Goal: Information Seeking & Learning: Compare options

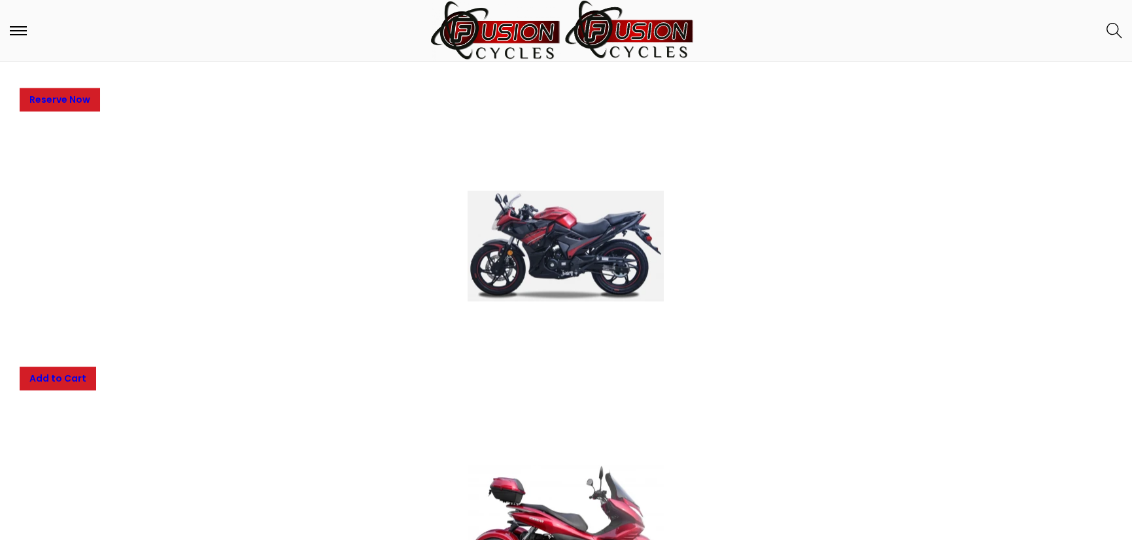
scroll to position [5363, 0]
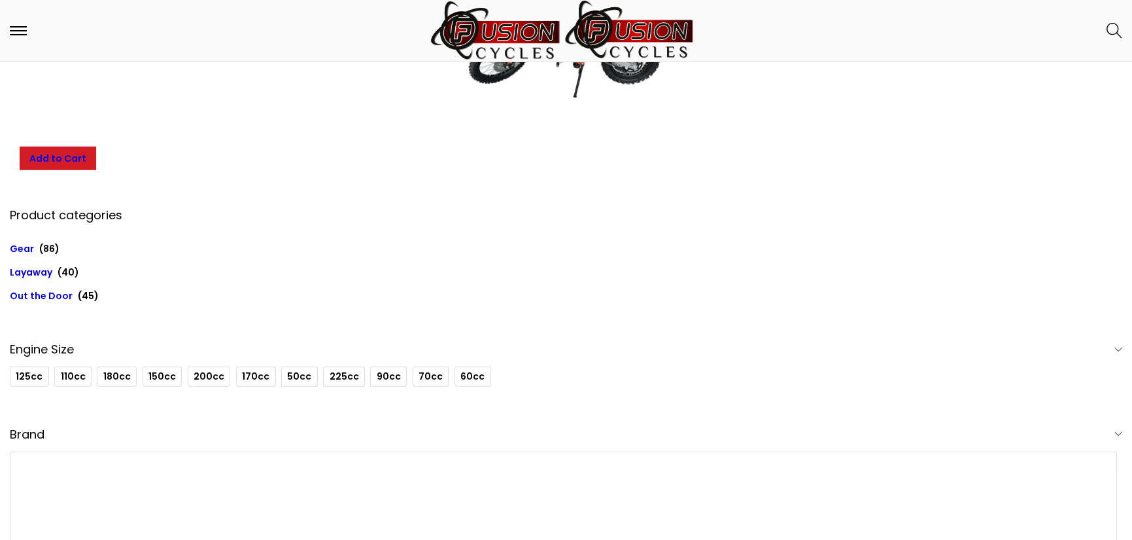
scroll to position [10073, 0]
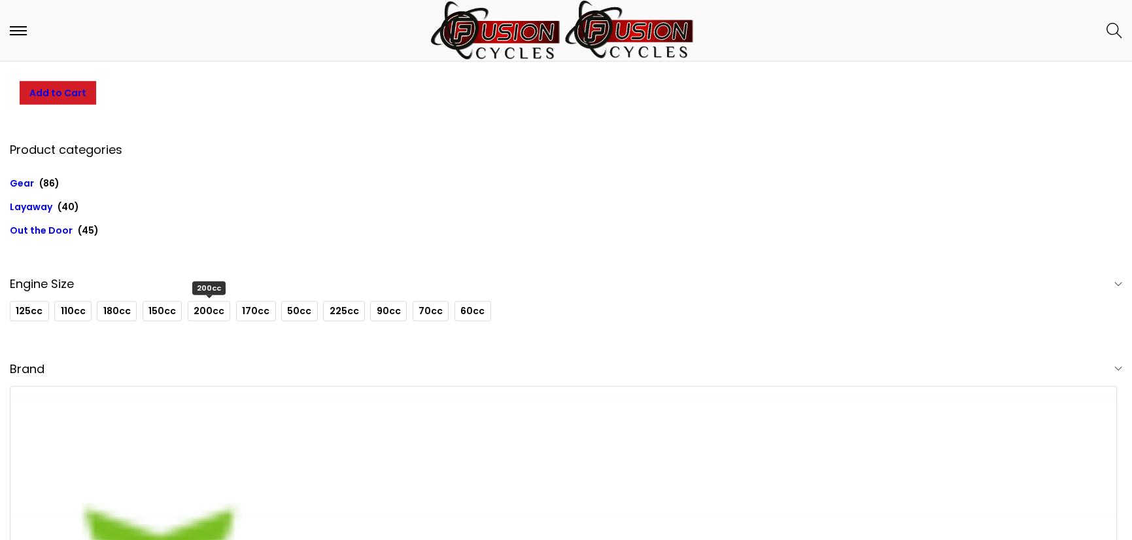
click at [205, 311] on span "200cc" at bounding box center [209, 311] width 31 height 14
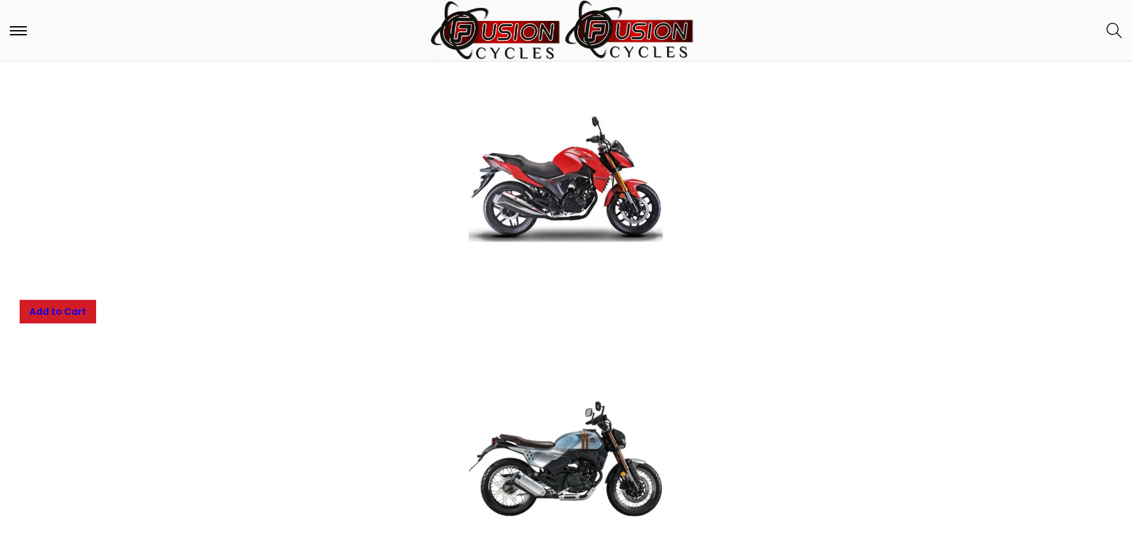
scroll to position [1351, 0]
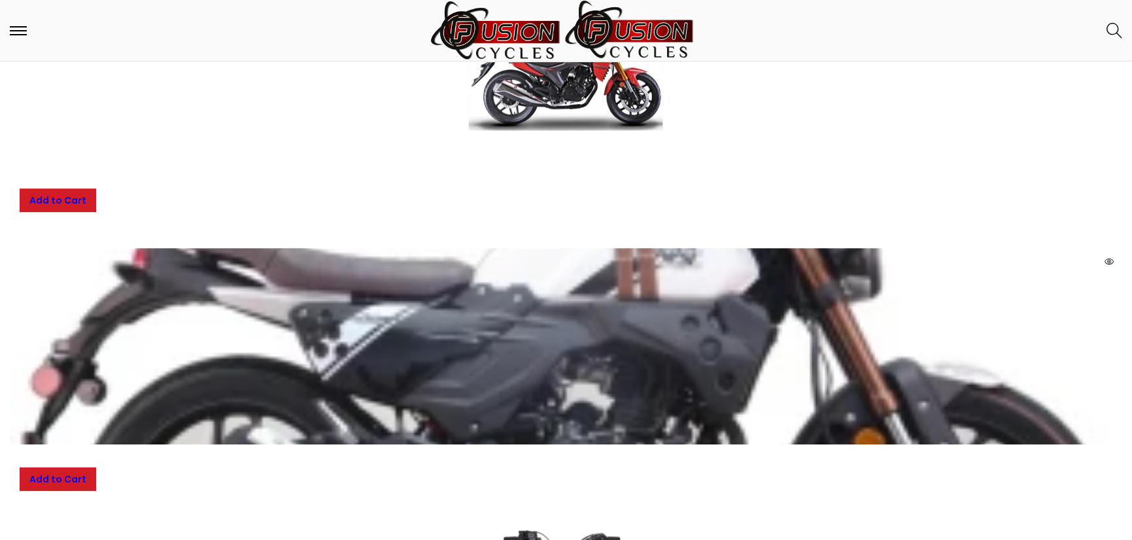
click at [459, 351] on span at bounding box center [566, 346] width 1113 height 196
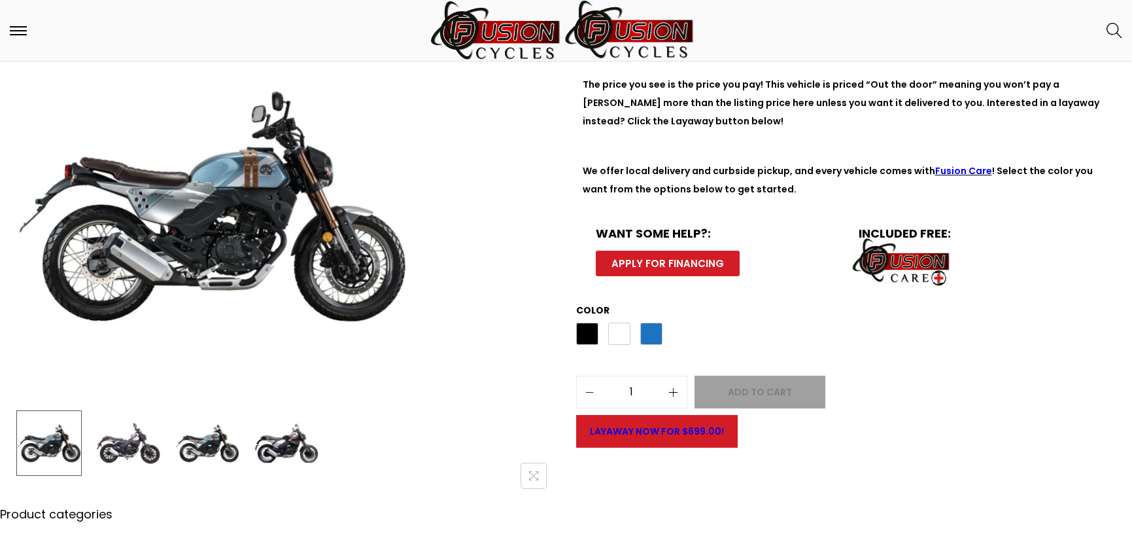
scroll to position [262, 0]
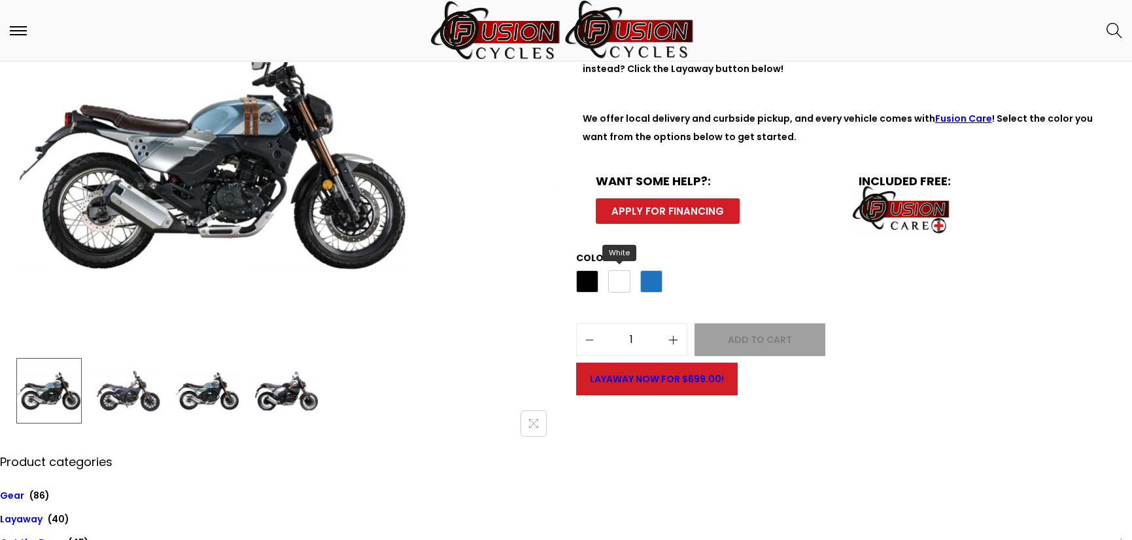
click at [617, 284] on span "White" at bounding box center [619, 281] width 22 height 22
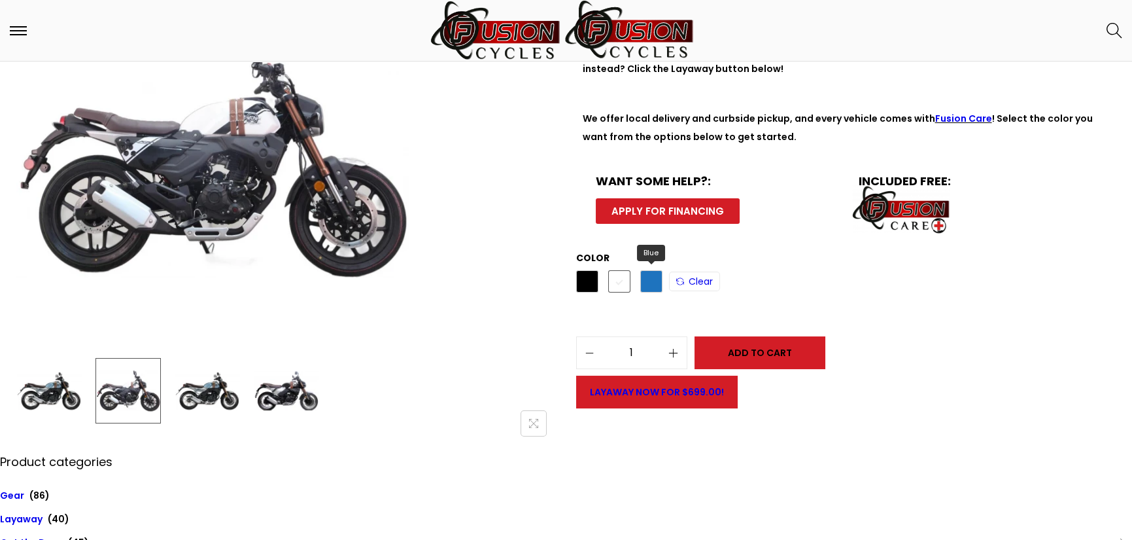
click at [646, 283] on span "Blue" at bounding box center [651, 281] width 22 height 22
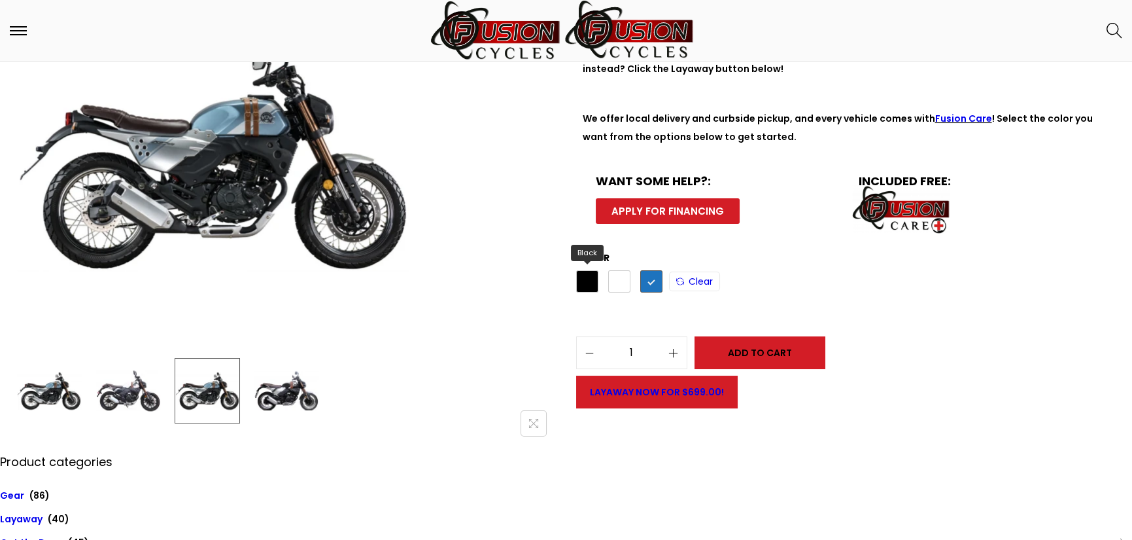
click at [589, 286] on span "Black" at bounding box center [587, 281] width 22 height 22
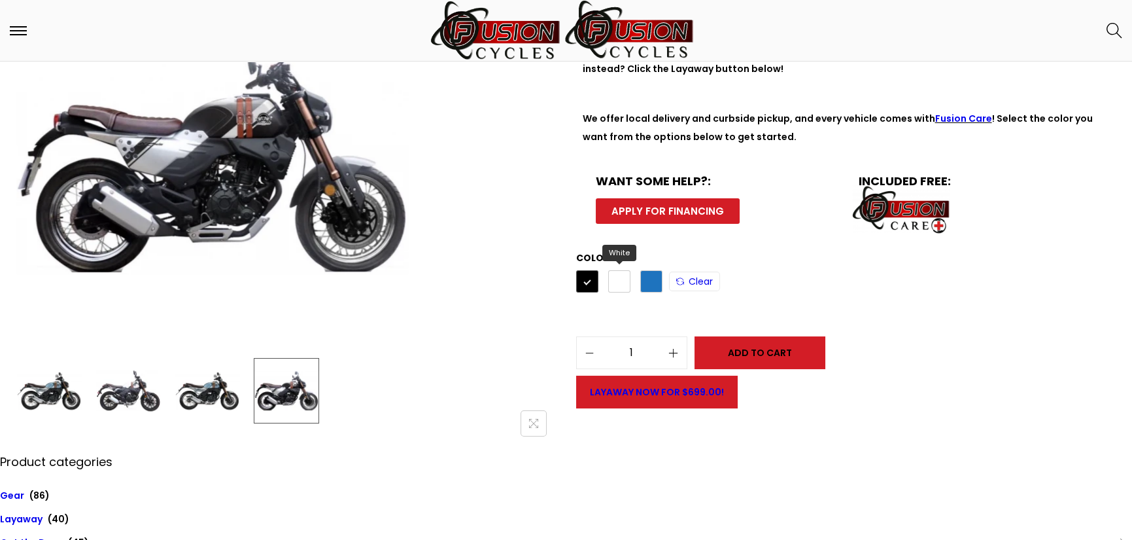
click at [621, 285] on span "White" at bounding box center [619, 281] width 22 height 22
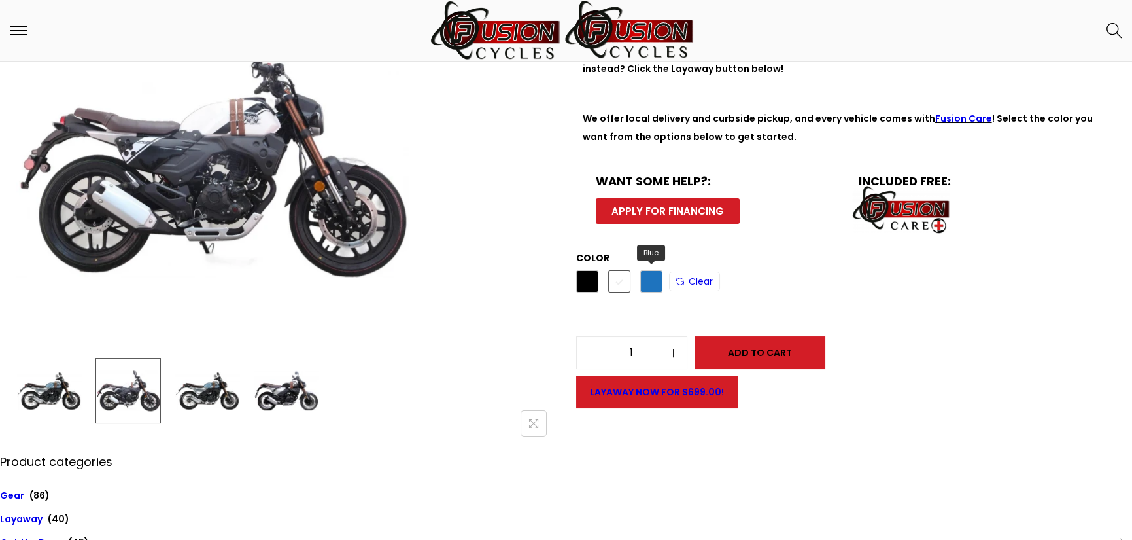
click at [646, 281] on span "Blue" at bounding box center [651, 281] width 22 height 22
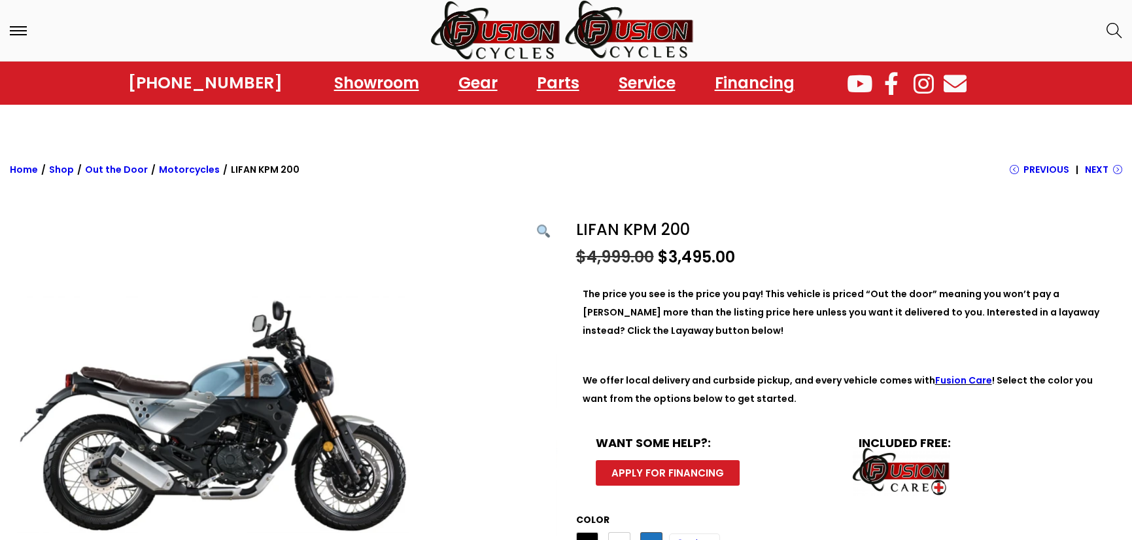
click at [175, 171] on link "Motorcycles" at bounding box center [189, 169] width 61 height 13
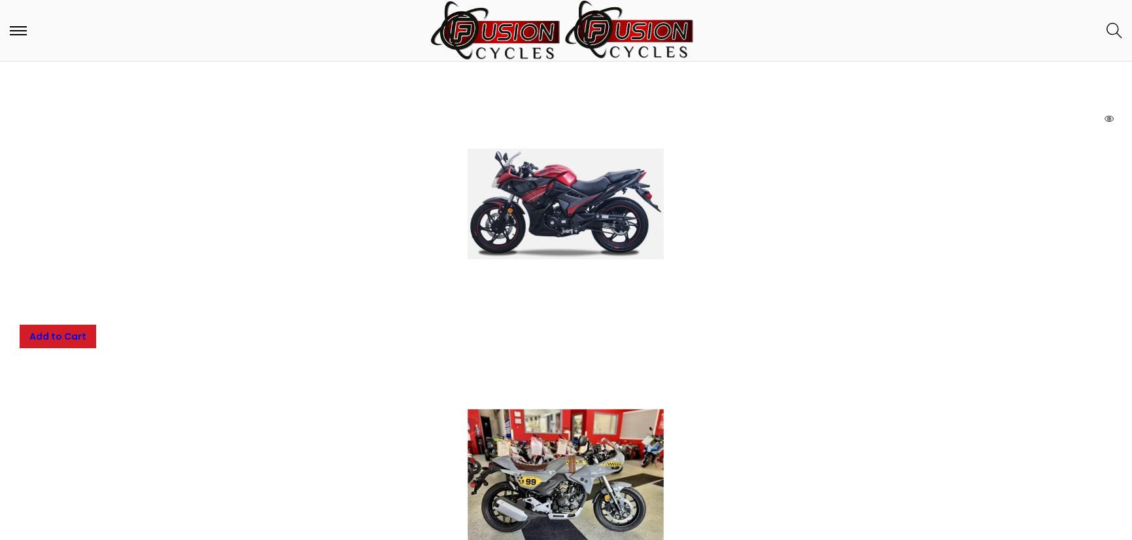
scroll to position [262, 0]
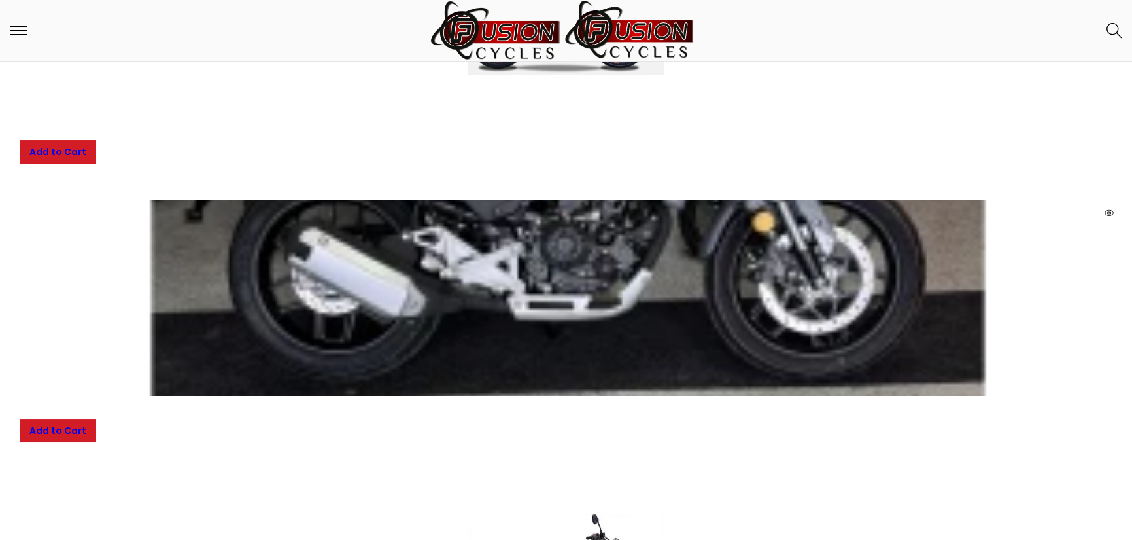
click at [534, 367] on img at bounding box center [566, 297] width 196 height 196
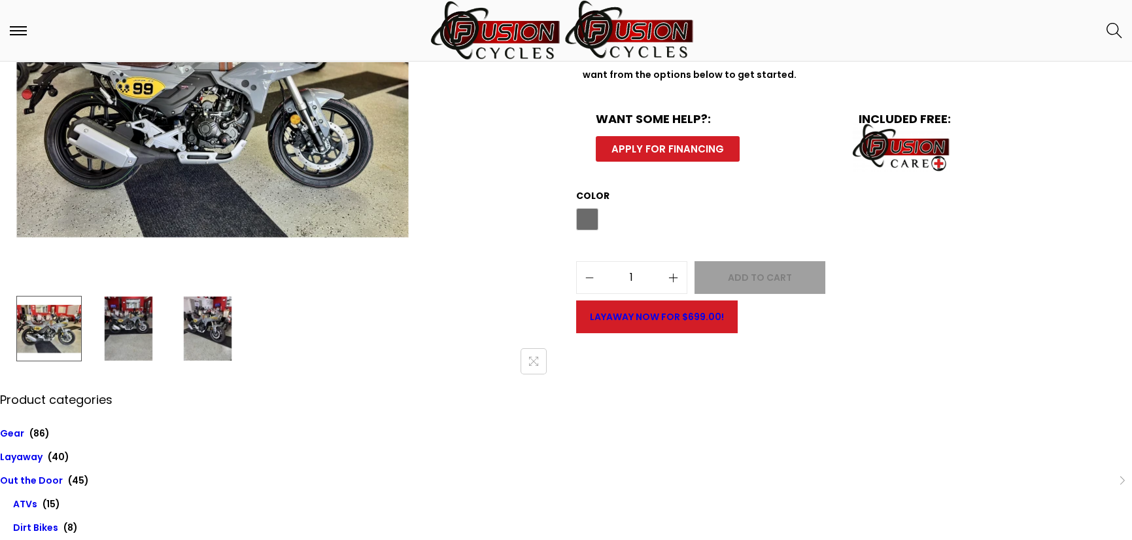
scroll to position [327, 0]
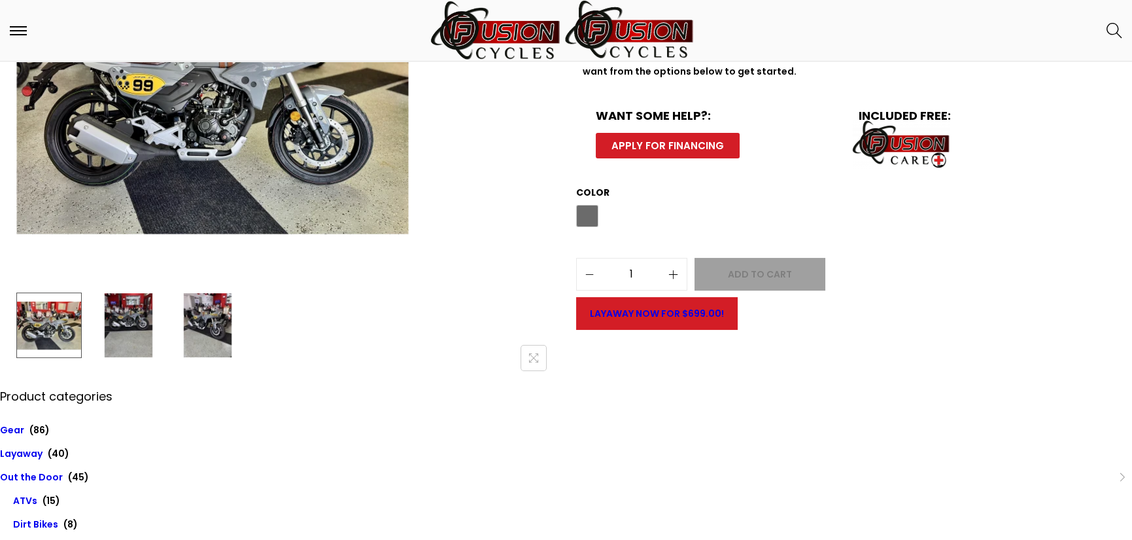
click at [134, 338] on img at bounding box center [127, 324] width 65 height 65
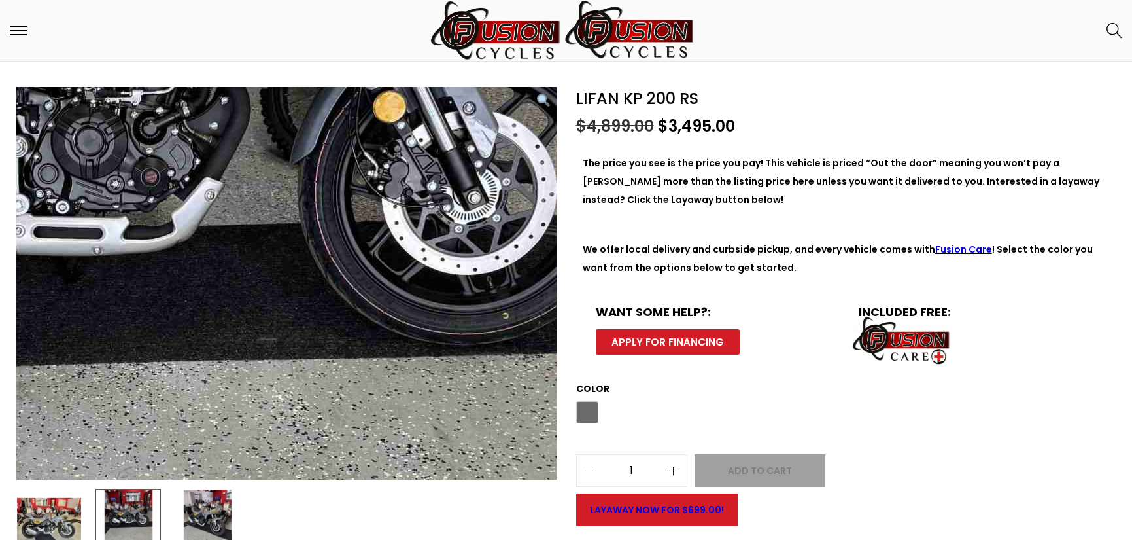
scroll to position [0, 0]
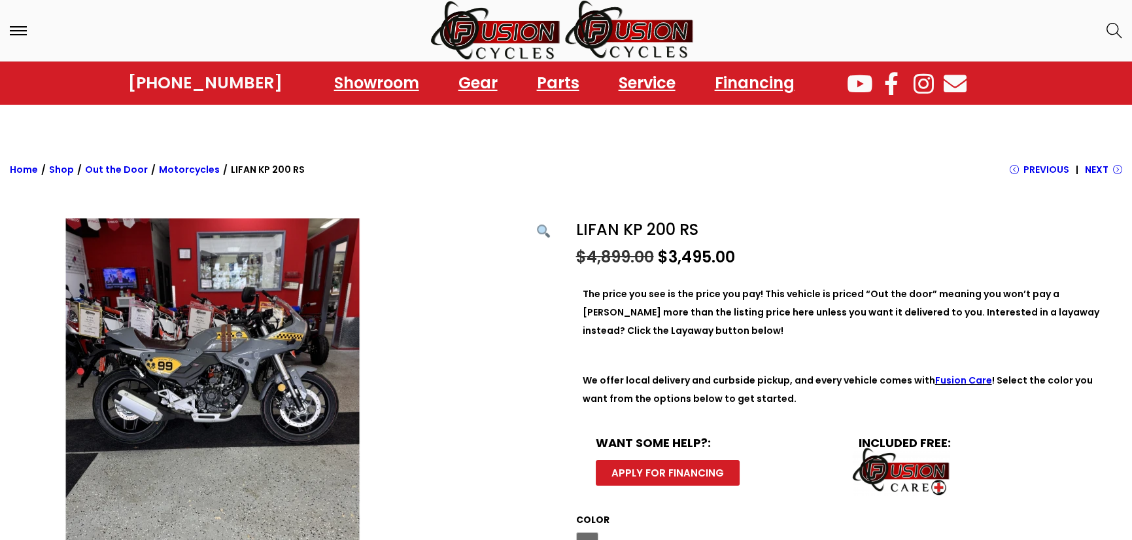
click at [183, 167] on link "Motorcycles" at bounding box center [189, 169] width 61 height 13
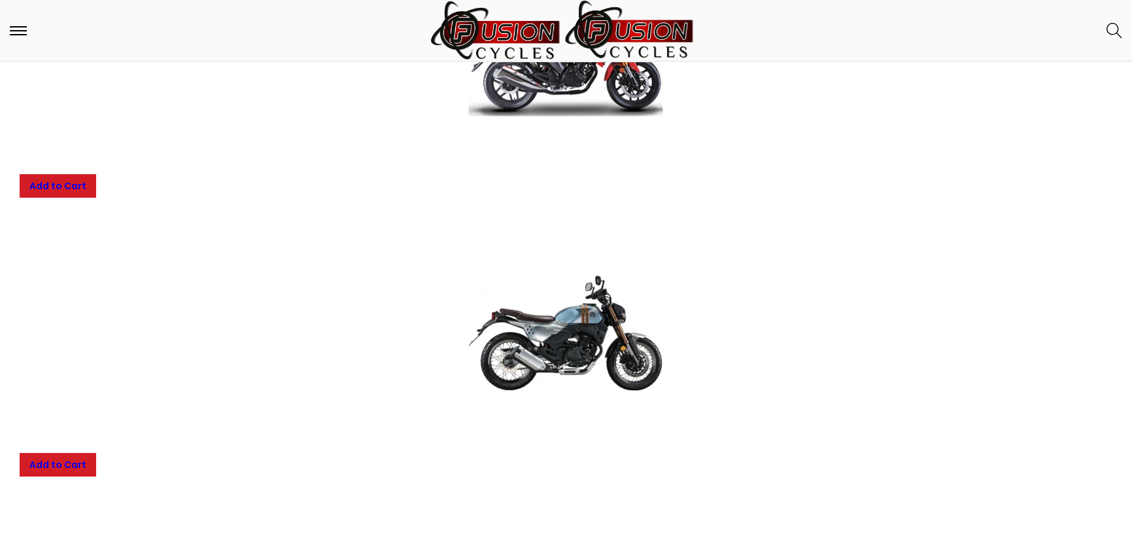
scroll to position [654, 0]
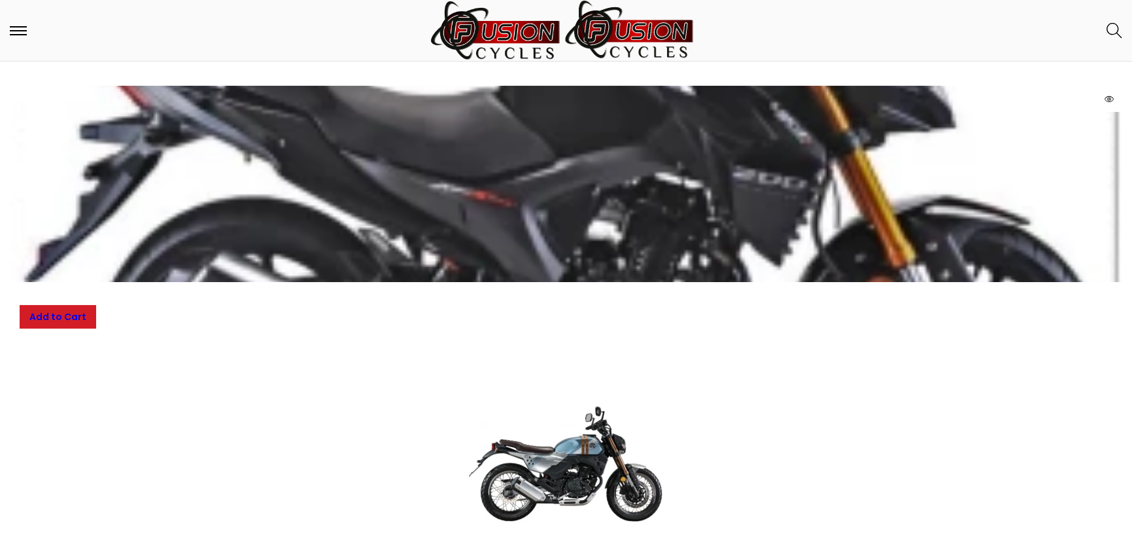
click at [491, 194] on img at bounding box center [566, 184] width 196 height 196
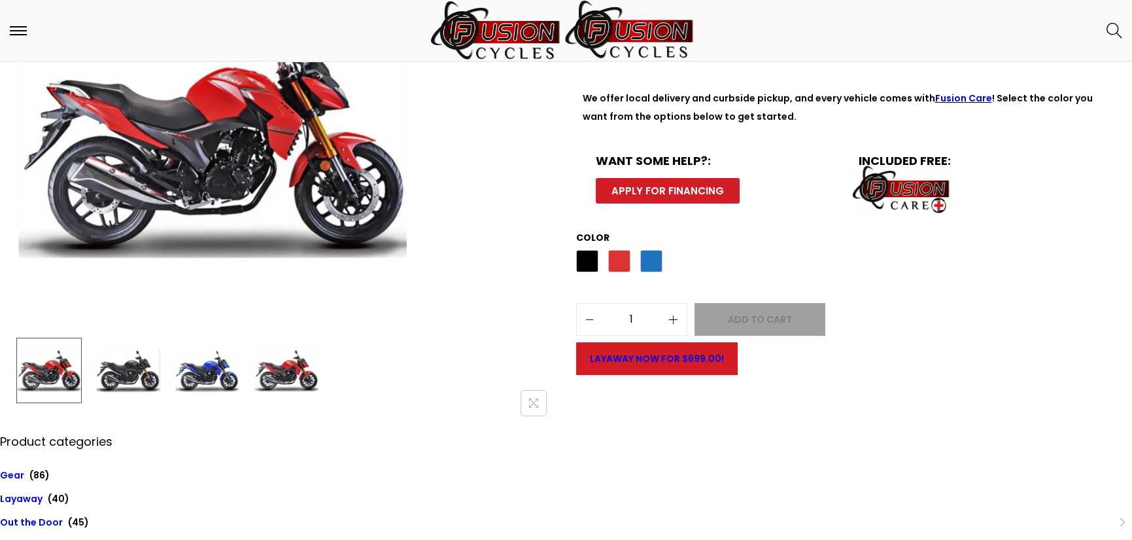
scroll to position [262, 0]
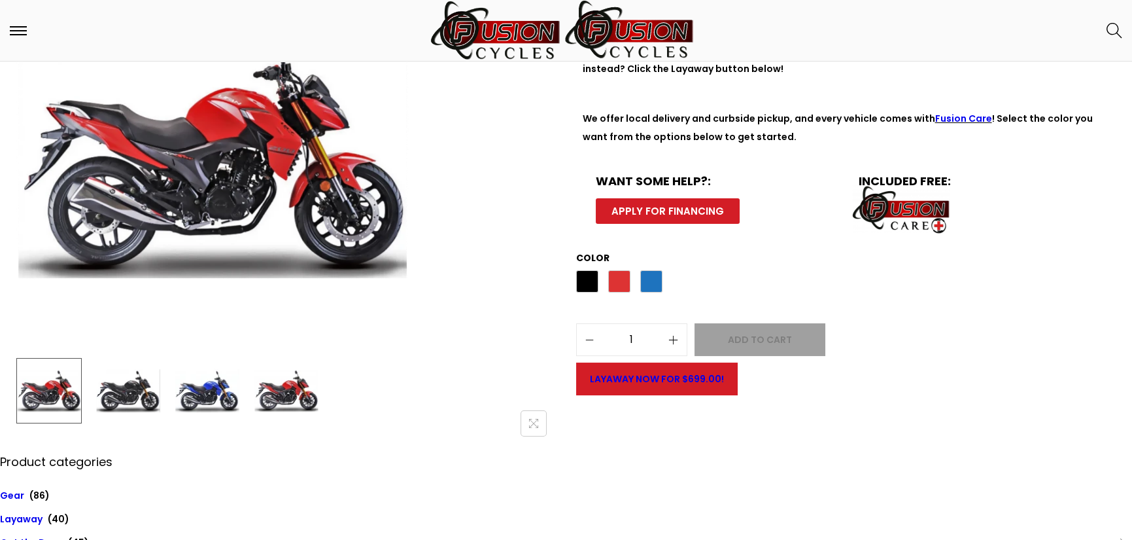
click at [216, 376] on img at bounding box center [207, 390] width 65 height 65
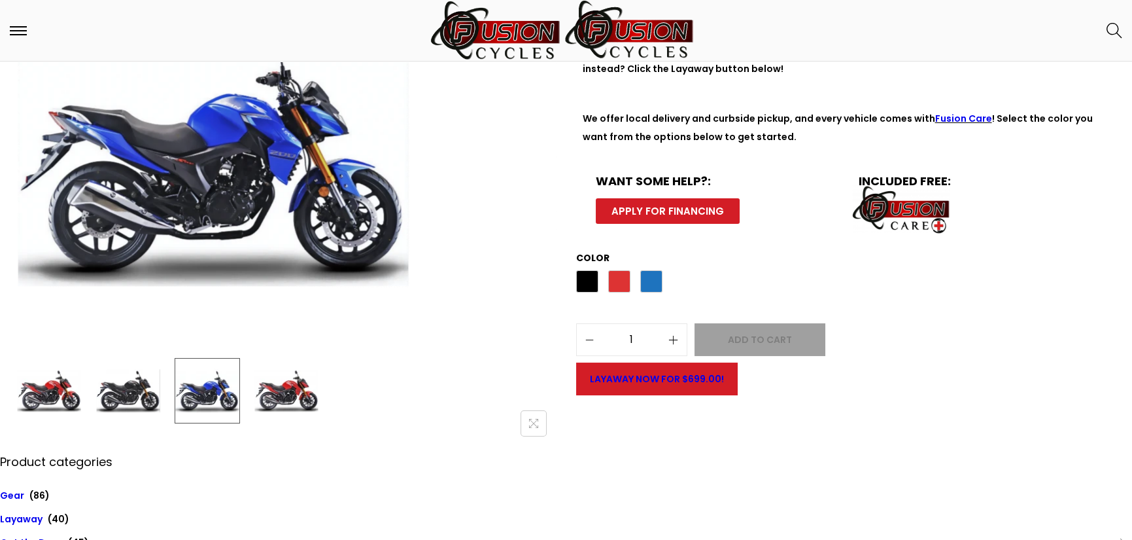
click at [145, 379] on img at bounding box center [127, 390] width 65 height 65
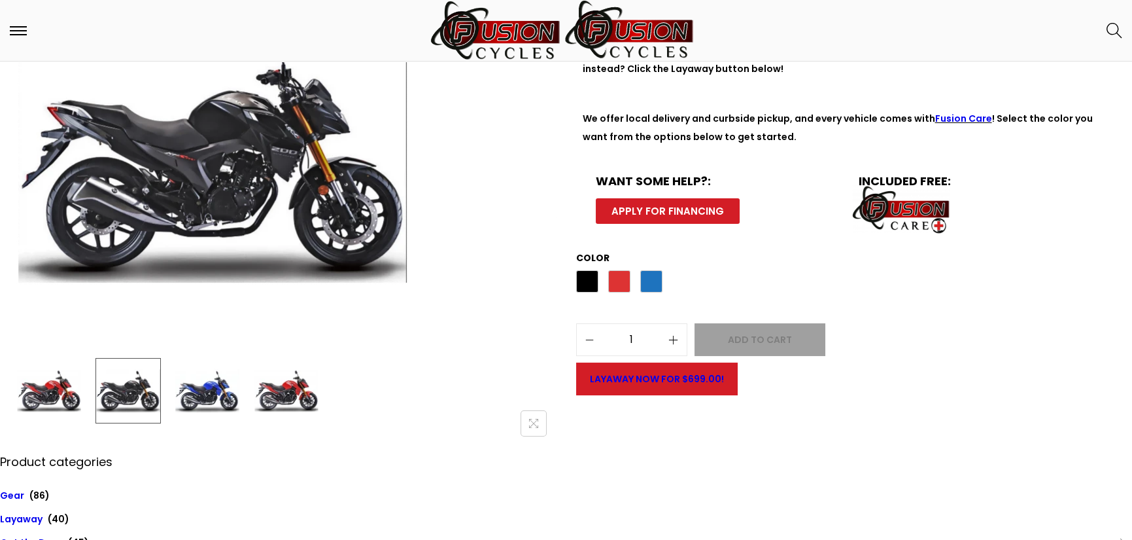
click at [286, 390] on img at bounding box center [286, 390] width 65 height 65
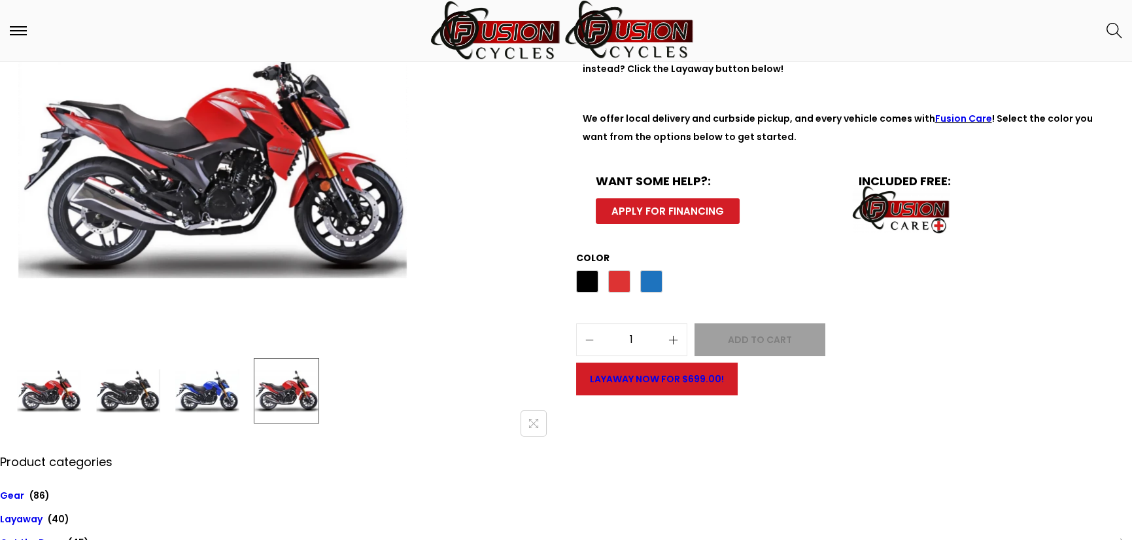
click at [215, 392] on img at bounding box center [207, 390] width 65 height 65
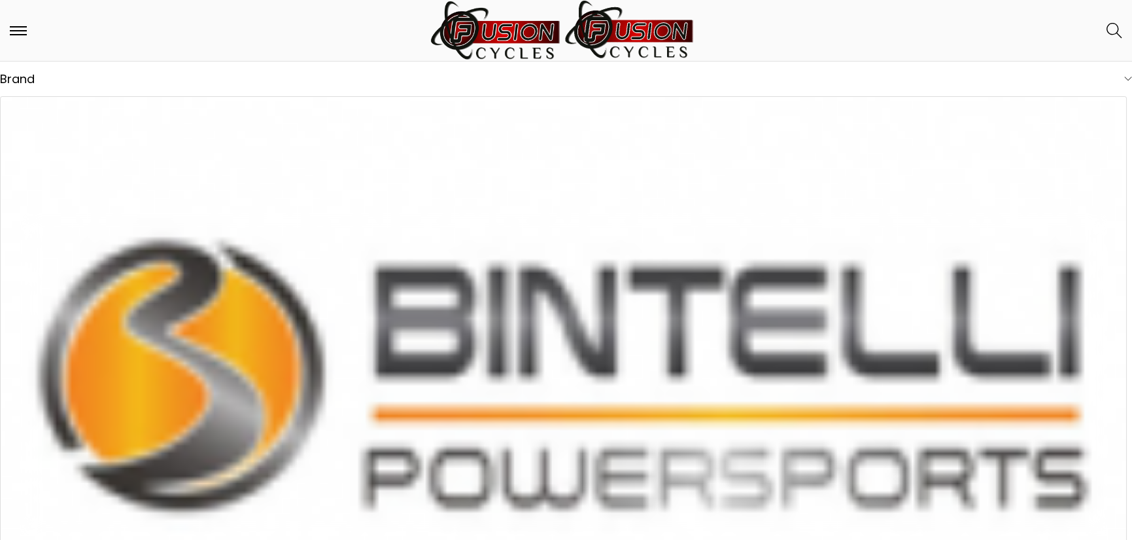
scroll to position [523, 0]
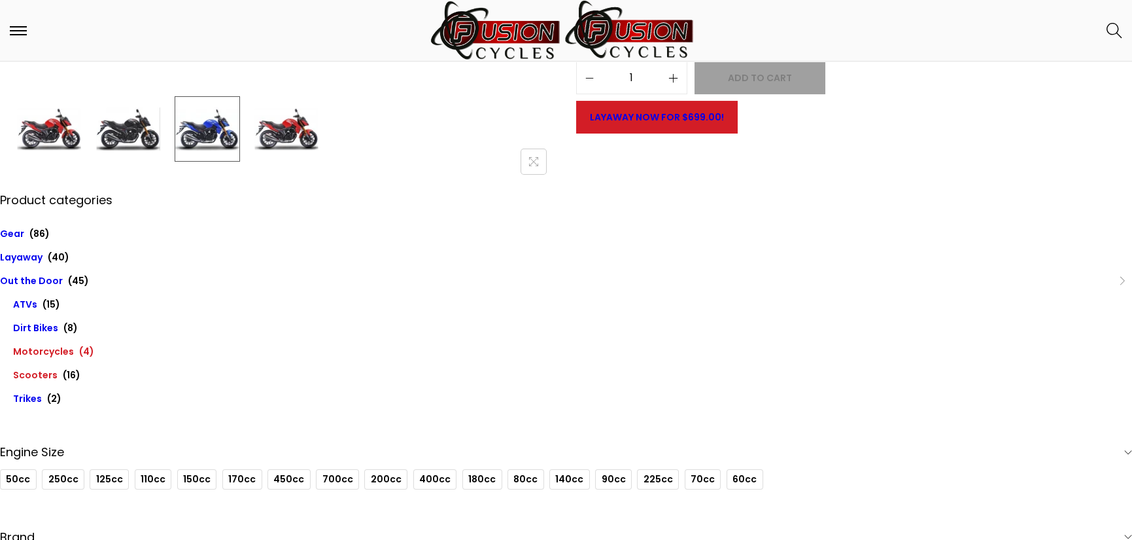
click at [27, 373] on link "Scooters" at bounding box center [35, 374] width 44 height 13
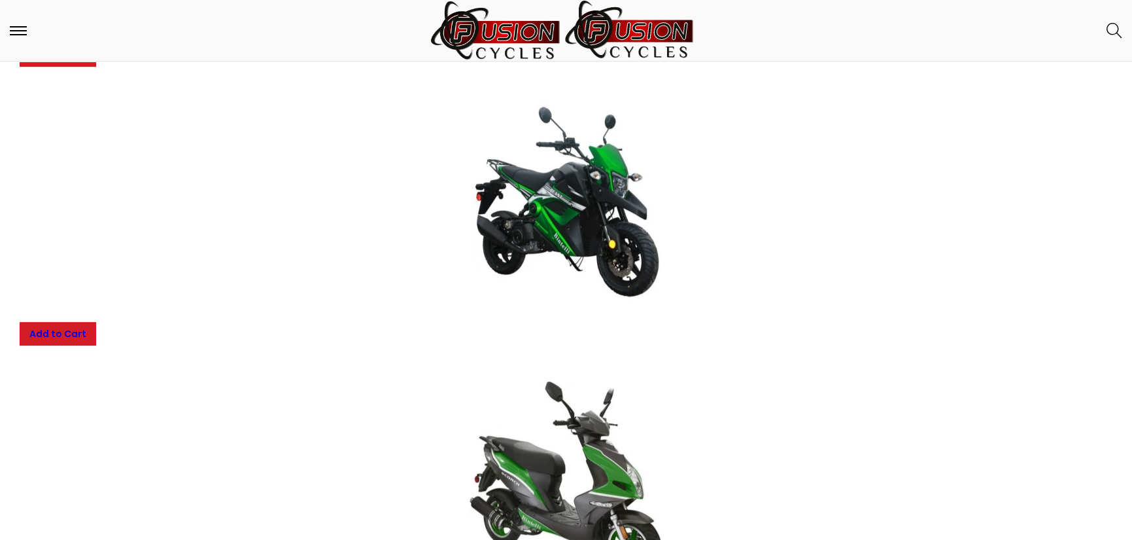
scroll to position [1308, 0]
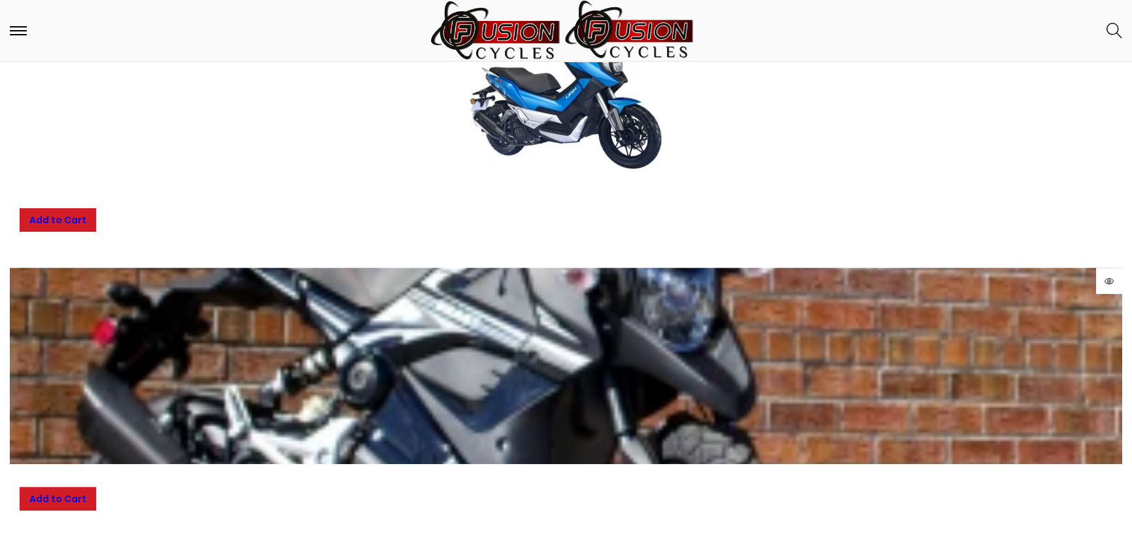
click at [621, 415] on img at bounding box center [566, 366] width 196 height 196
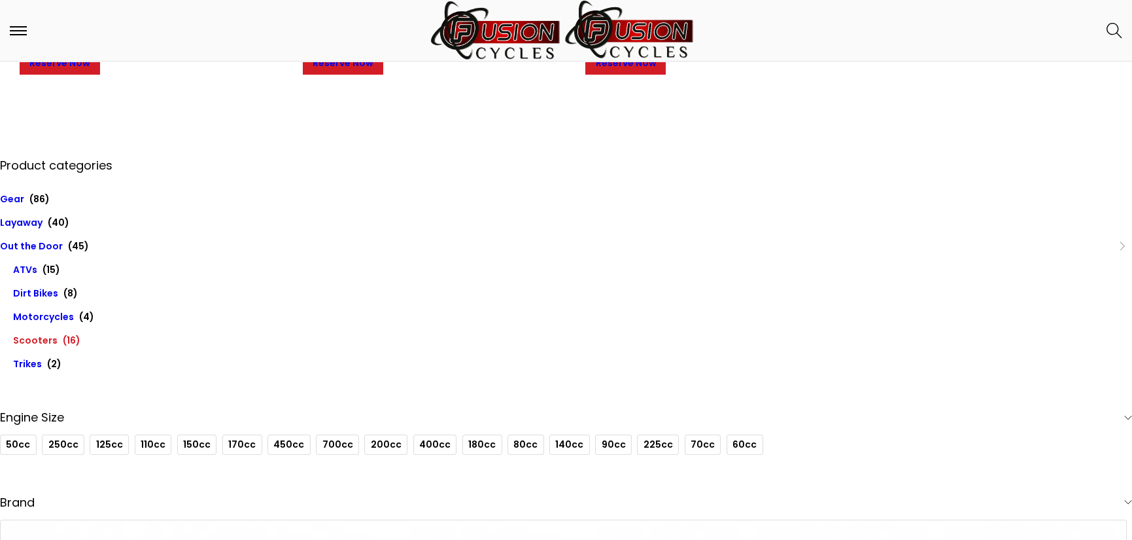
scroll to position [1047, 0]
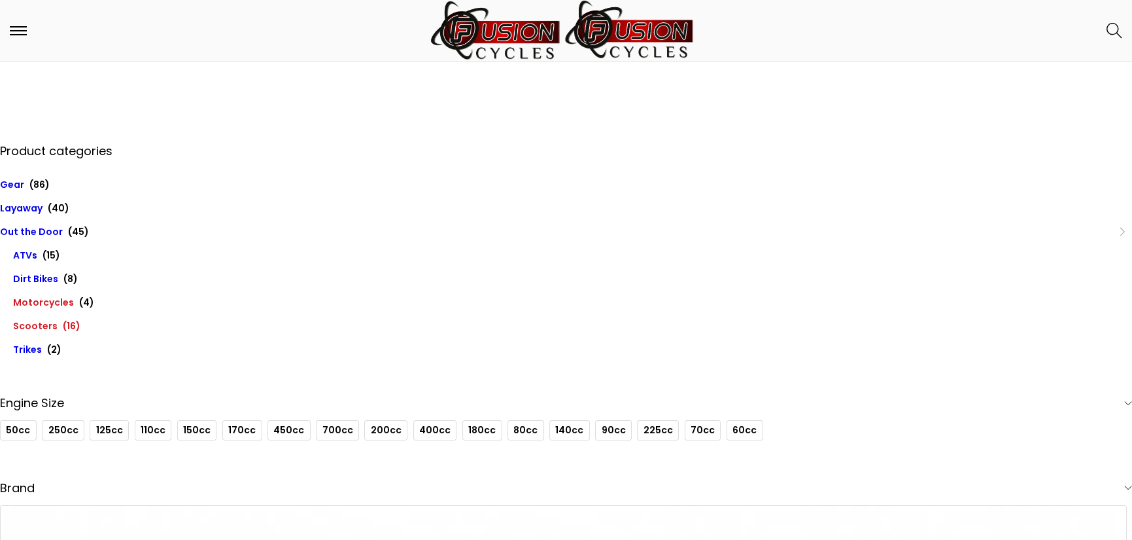
click at [54, 302] on link "Motorcycles" at bounding box center [43, 302] width 61 height 13
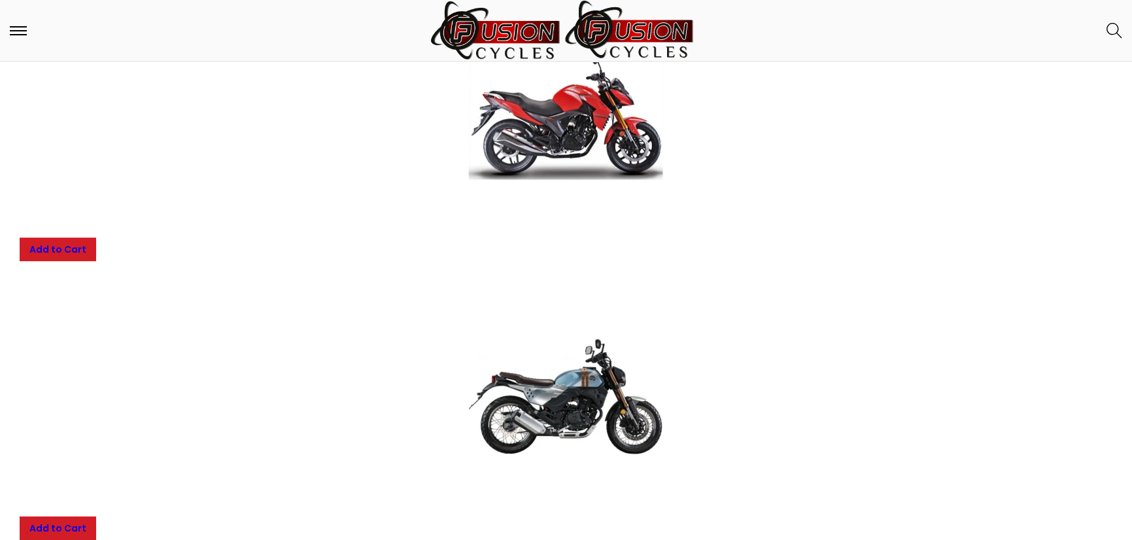
scroll to position [916, 0]
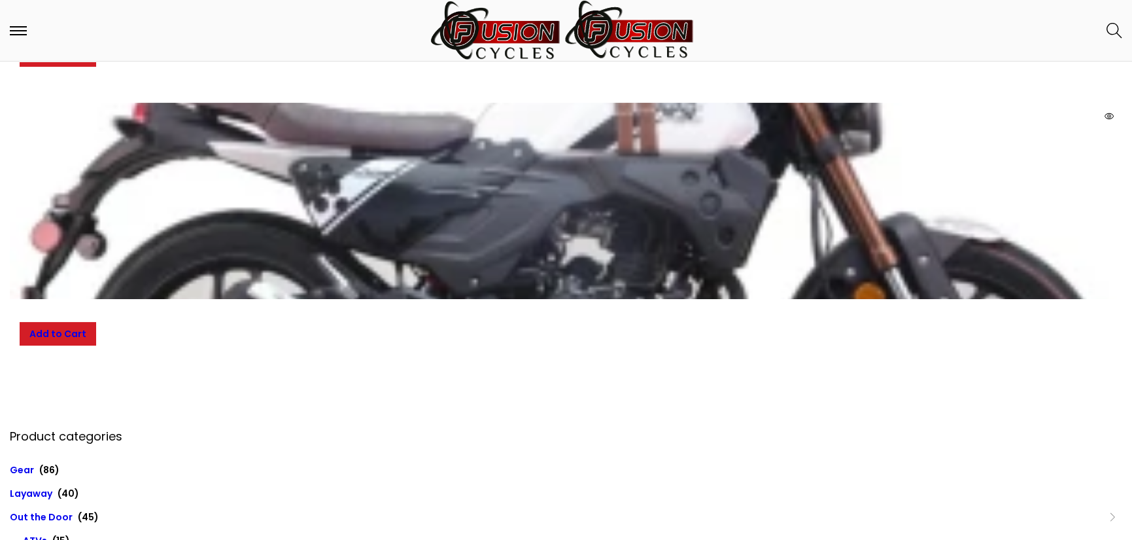
click at [568, 254] on img at bounding box center [566, 201] width 196 height 196
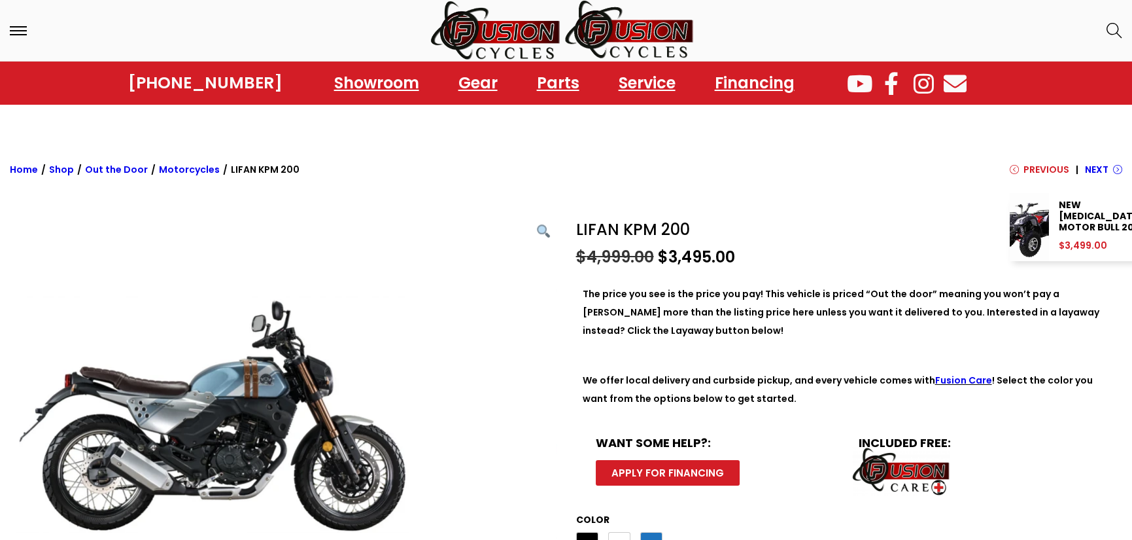
click at [1022, 169] on link "Previous" at bounding box center [1040, 174] width 60 height 28
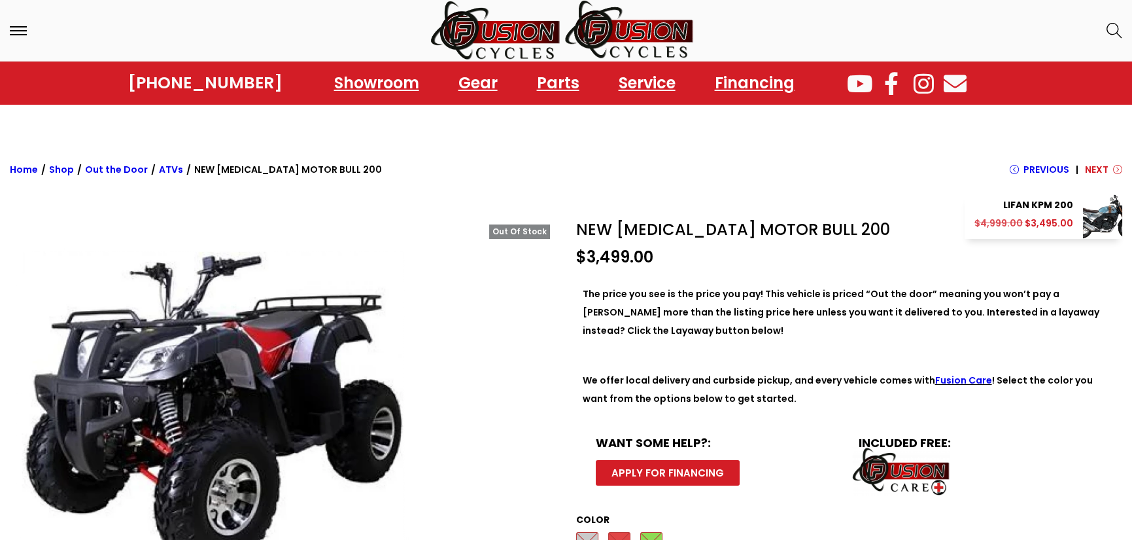
click at [1106, 166] on span "Next" at bounding box center [1097, 169] width 24 height 18
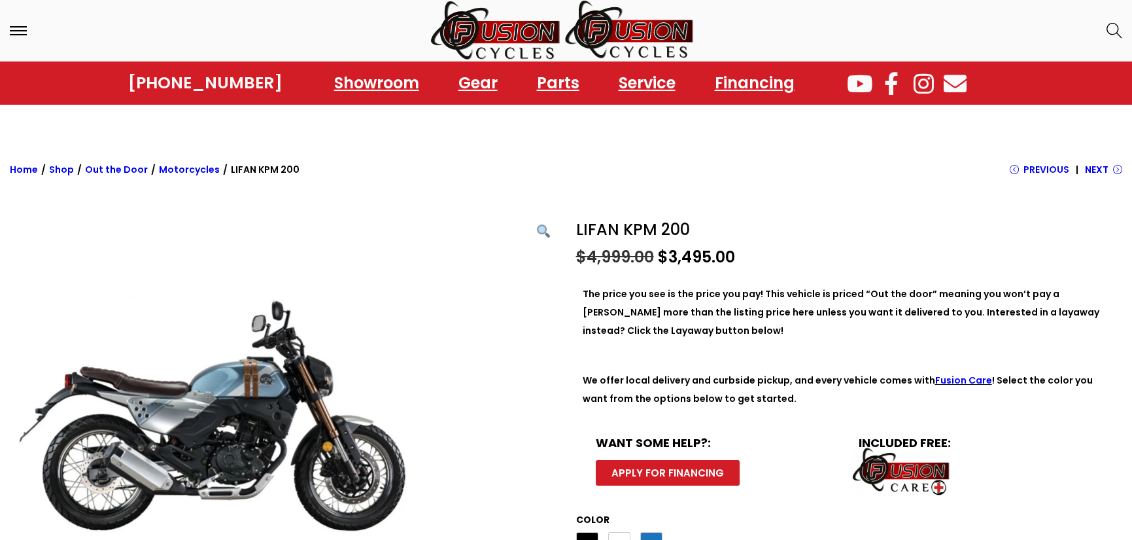
click at [1106, 166] on span "Next" at bounding box center [1097, 169] width 24 height 18
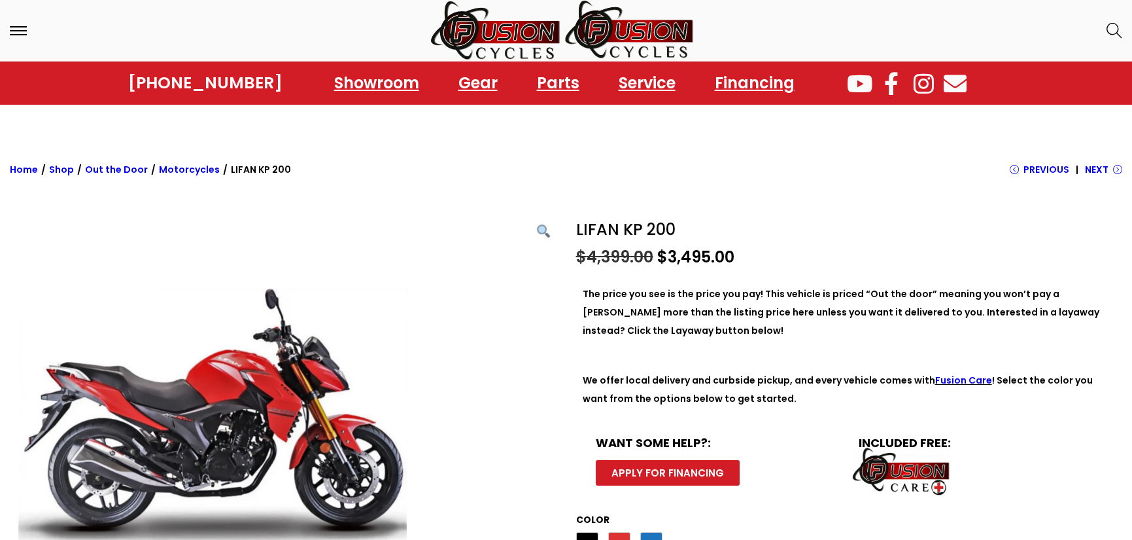
click at [1106, 166] on span "Next" at bounding box center [1097, 169] width 24 height 18
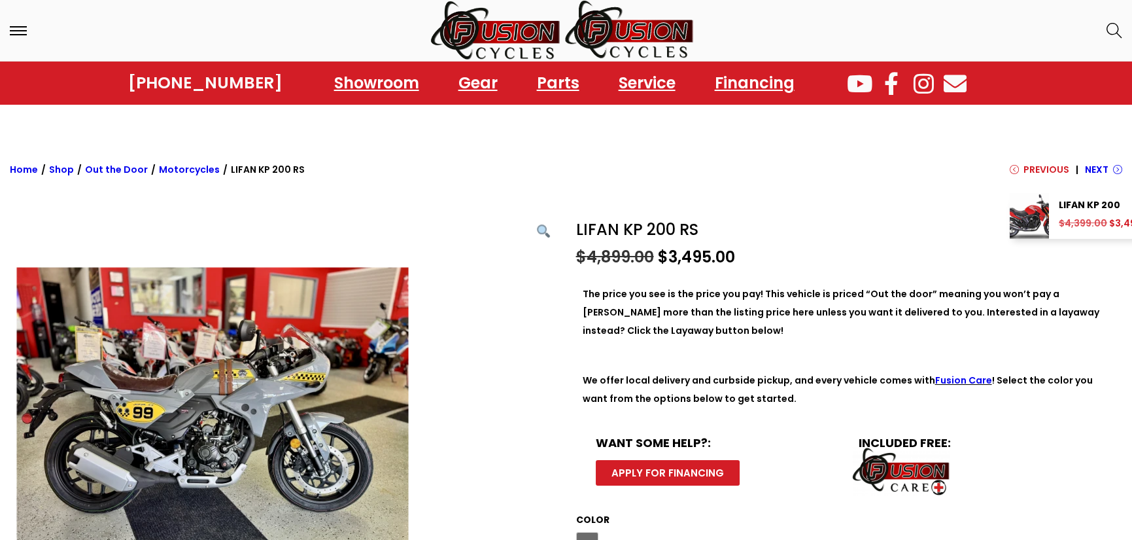
click at [1048, 167] on span "Previous" at bounding box center [1047, 169] width 46 height 18
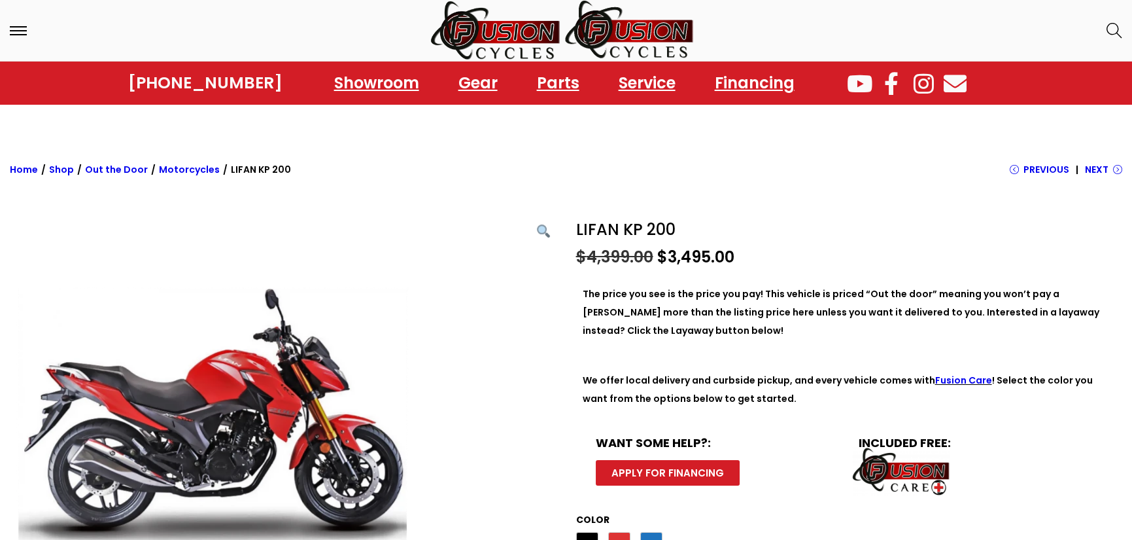
click at [1048, 167] on span "Previous" at bounding box center [1047, 169] width 46 height 18
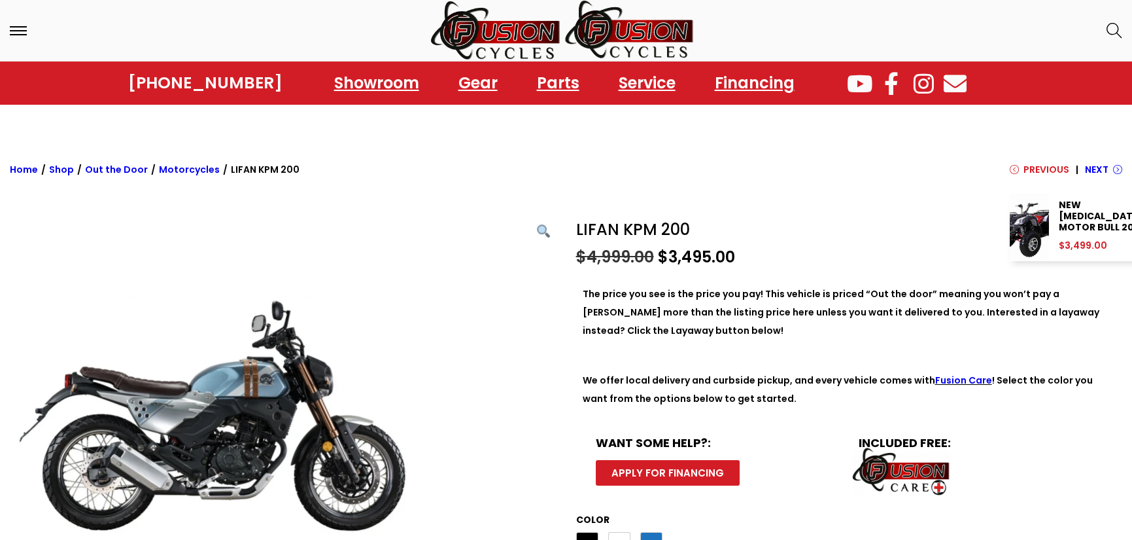
click at [1048, 167] on span "Previous" at bounding box center [1047, 169] width 46 height 18
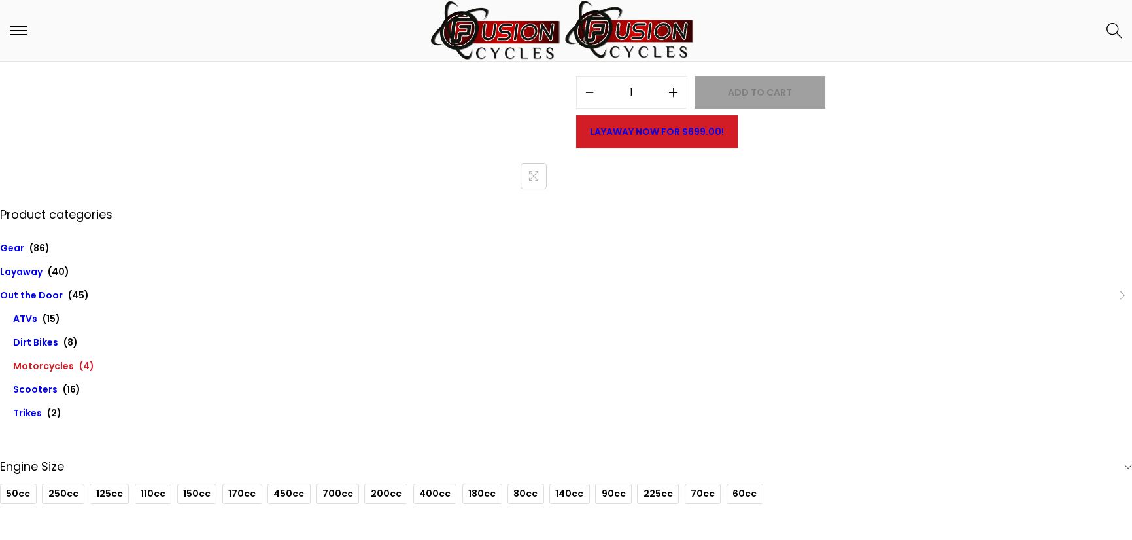
scroll to position [523, 0]
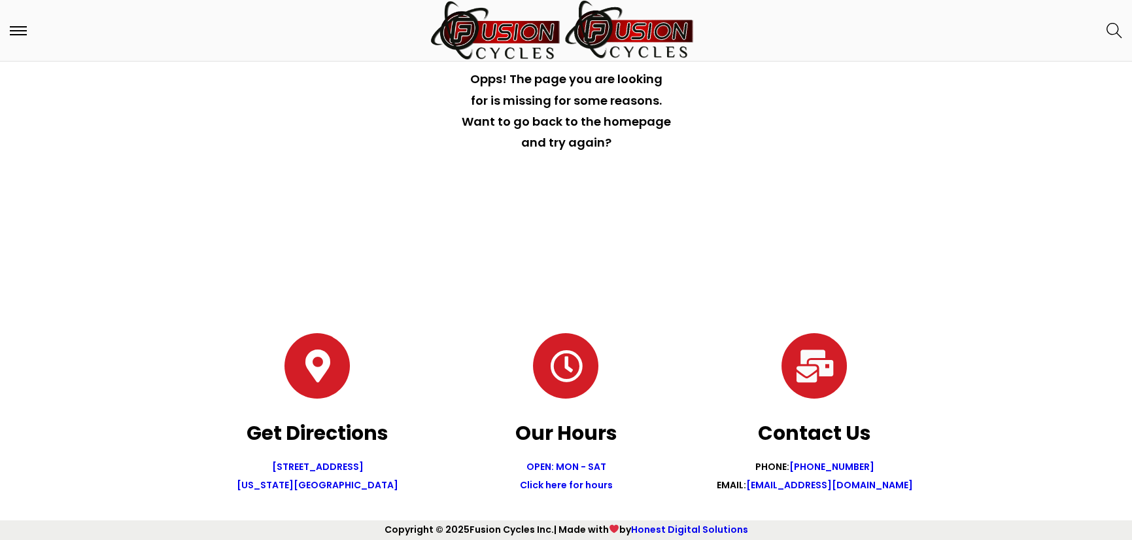
scroll to position [194, 0]
